Goal: Transaction & Acquisition: Purchase product/service

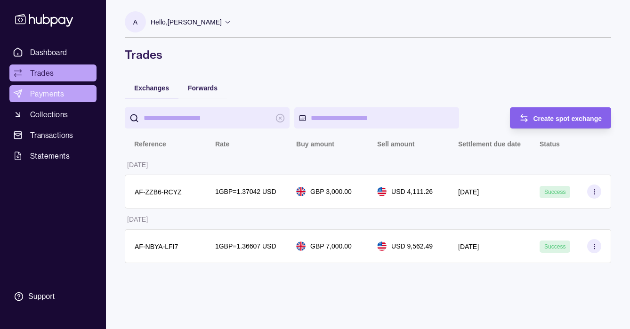
click at [49, 100] on link "Payments" at bounding box center [52, 93] width 87 height 17
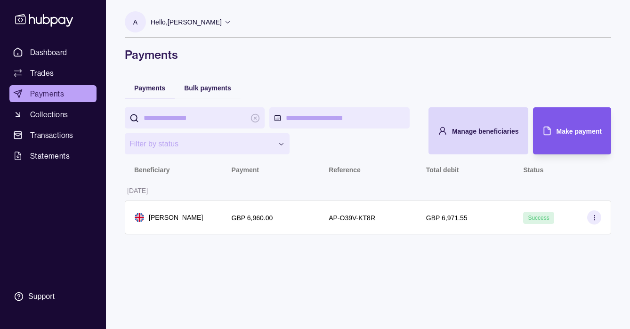
click at [572, 124] on div "Make payment" at bounding box center [564, 130] width 73 height 47
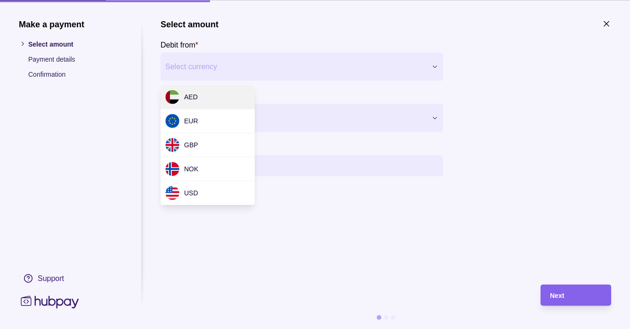
click at [312, 328] on div "Make a payment Select amount Payment details Confirmation Support Select amount…" at bounding box center [315, 329] width 630 height 0
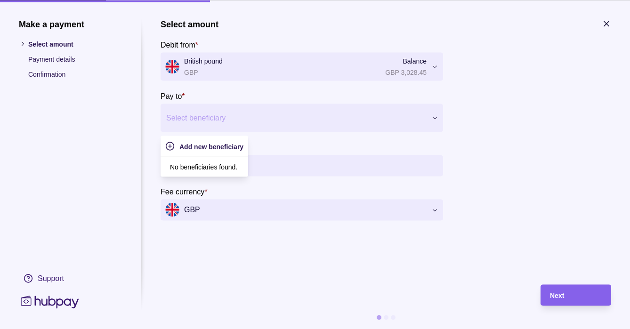
click at [224, 121] on div at bounding box center [295, 117] width 259 height 13
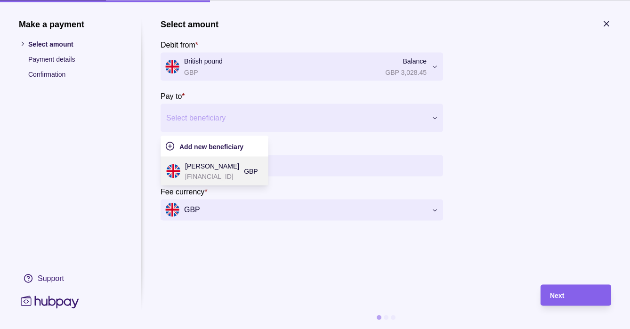
click at [199, 168] on p "[PERSON_NAME]" at bounding box center [212, 165] width 54 height 10
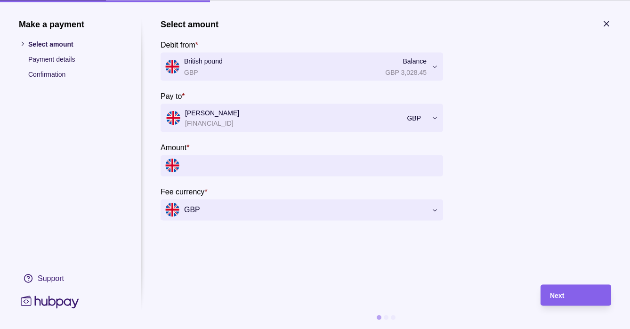
click at [235, 173] on input "Amount *" at bounding box center [311, 165] width 254 height 21
click at [244, 166] on input "Amount *" at bounding box center [311, 165] width 254 height 21
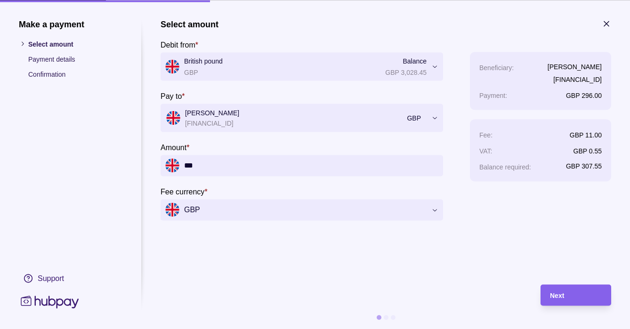
type input "*****"
click at [544, 289] on div "Next" at bounding box center [568, 294] width 66 height 21
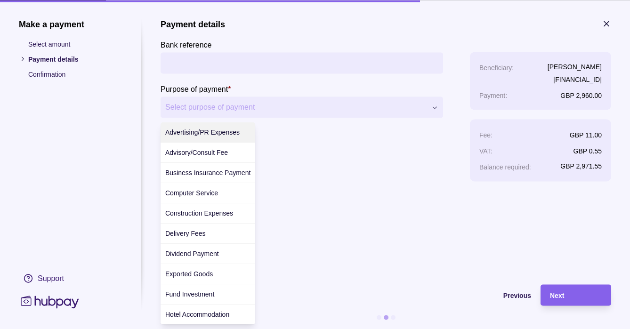
click at [430, 328] on div "**********" at bounding box center [315, 329] width 630 height 0
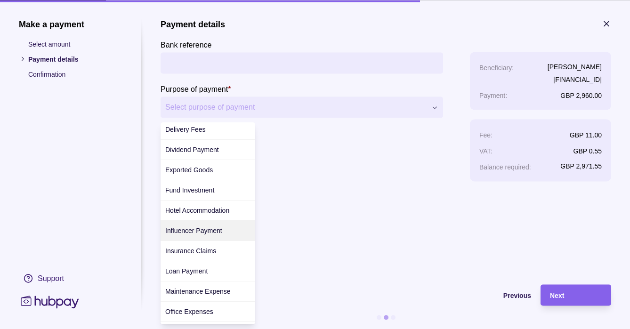
scroll to position [105, 0]
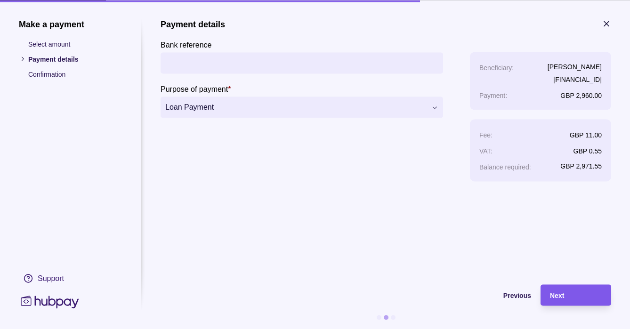
click at [561, 303] on div "Next" at bounding box center [568, 294] width 66 height 21
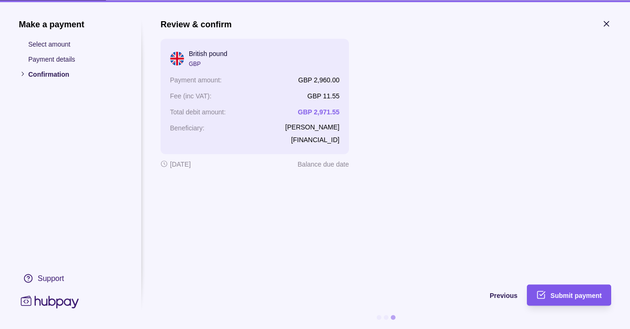
click at [598, 295] on span "Submit payment" at bounding box center [575, 296] width 51 height 8
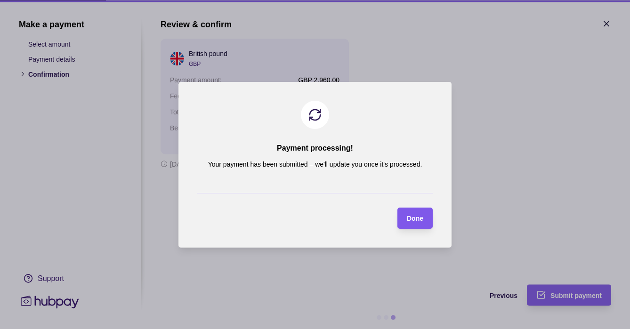
click at [408, 218] on span "Done" at bounding box center [415, 219] width 16 height 8
